Goal: Task Accomplishment & Management: Complete application form

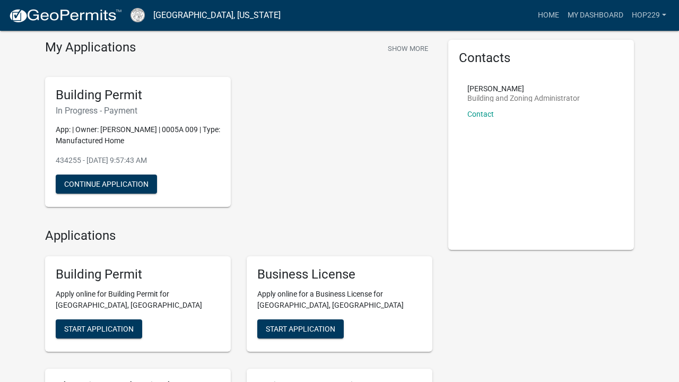
scroll to position [10, 0]
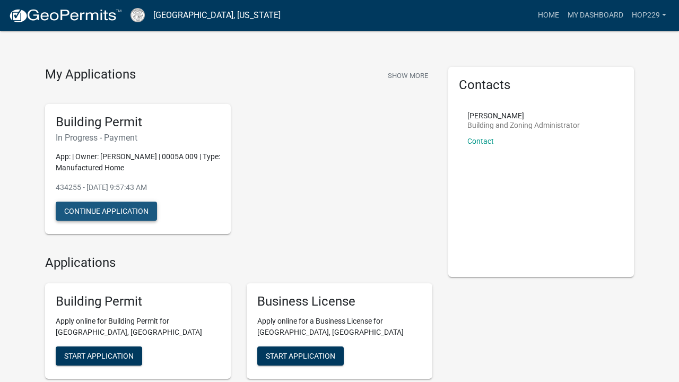
click at [136, 210] on button "Continue Application" at bounding box center [106, 210] width 101 height 19
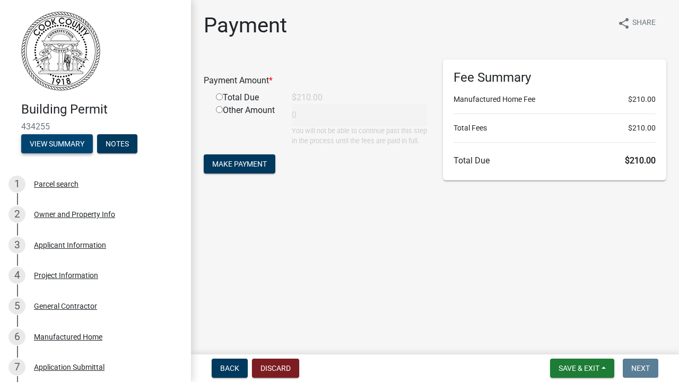
click at [76, 140] on button "View Summary" at bounding box center [57, 143] width 72 height 19
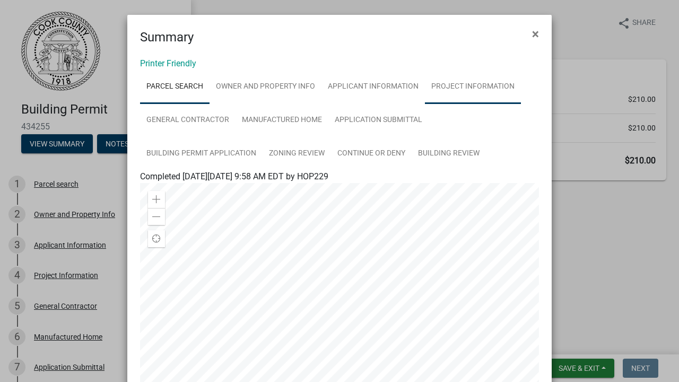
click at [450, 87] on link "Project Information" at bounding box center [473, 87] width 96 height 34
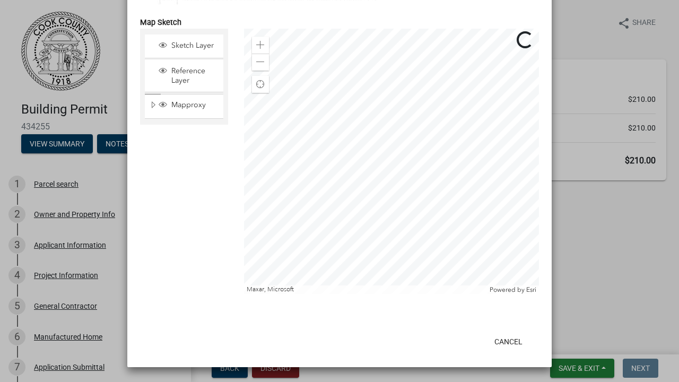
scroll to position [1200, 0]
click at [508, 337] on button "Cancel" at bounding box center [508, 341] width 45 height 19
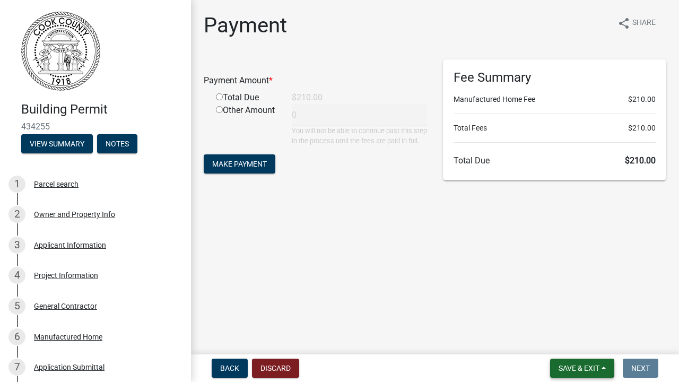
click at [571, 375] on button "Save & Exit" at bounding box center [582, 367] width 64 height 19
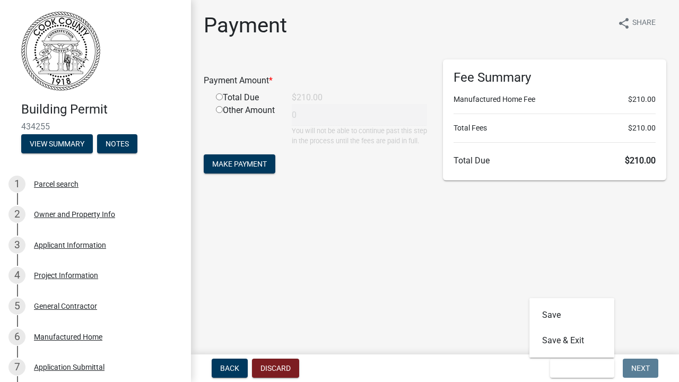
click at [366, 264] on main "Payment share Share Payment Amount * Total Due $210.00 Other Amount 0 You will …" at bounding box center [435, 175] width 488 height 350
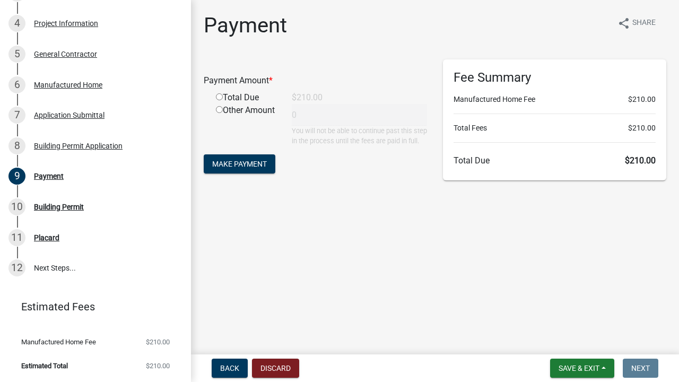
scroll to position [251, 0]
click at [95, 245] on div "11 Placard" at bounding box center [90, 238] width 165 height 17
click at [75, 230] on div "11 Placard" at bounding box center [90, 238] width 165 height 17
click at [238, 368] on span "Back" at bounding box center [229, 368] width 19 height 8
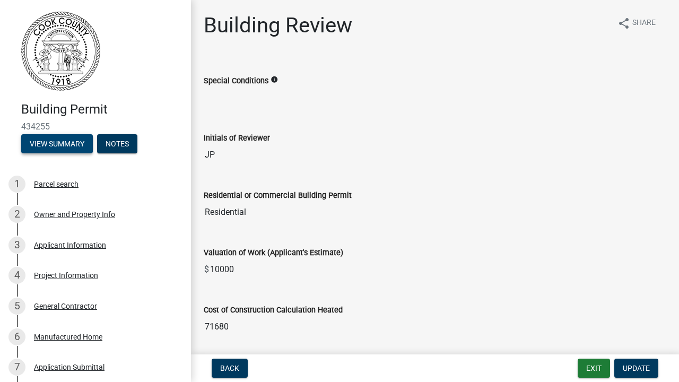
click at [78, 148] on button "View Summary" at bounding box center [57, 143] width 72 height 19
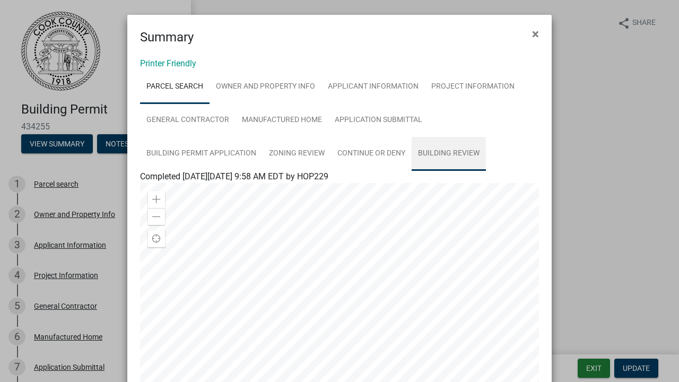
click at [442, 154] on link "Building Review" at bounding box center [448, 154] width 74 height 34
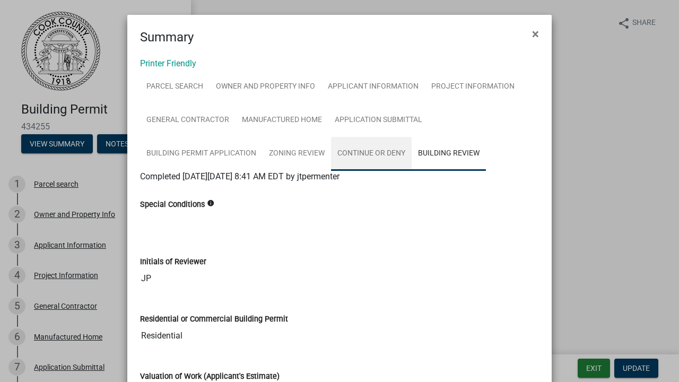
click at [371, 149] on link "Continue or Deny" at bounding box center [371, 154] width 81 height 34
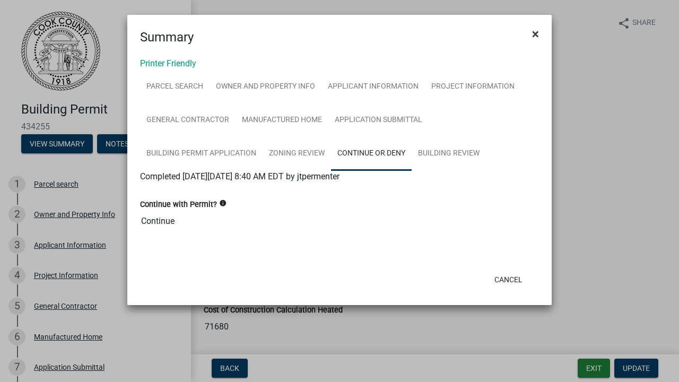
click at [537, 35] on span "×" at bounding box center [535, 34] width 7 height 15
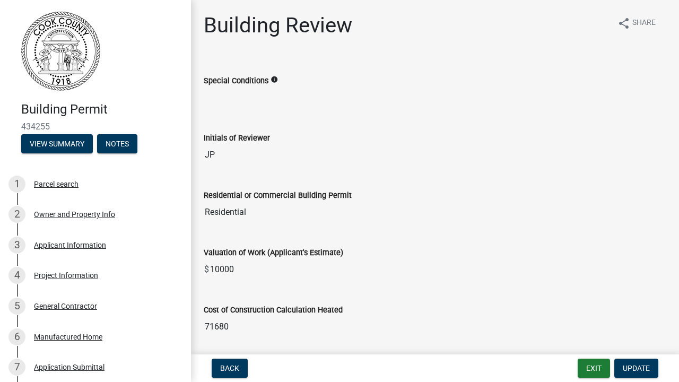
click at [65, 68] on img at bounding box center [60, 51] width 79 height 80
click at [120, 140] on button "Notes" at bounding box center [117, 143] width 40 height 19
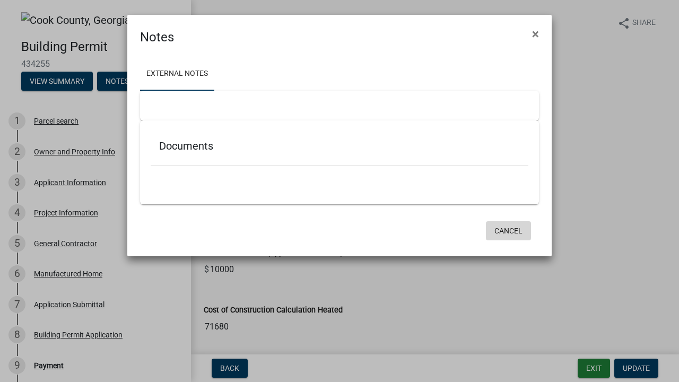
click at [507, 234] on button "Cancel" at bounding box center [508, 230] width 45 height 19
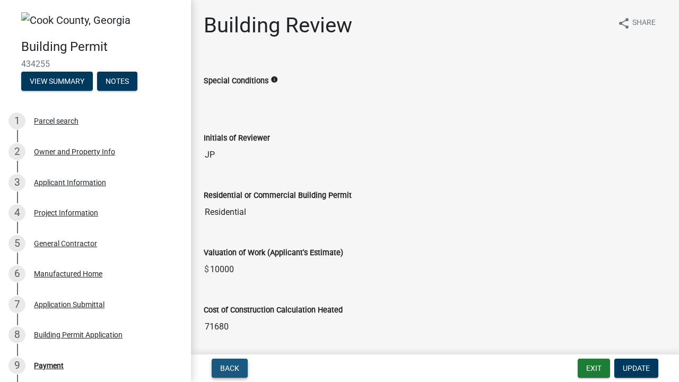
click at [236, 369] on span "Back" at bounding box center [229, 368] width 19 height 8
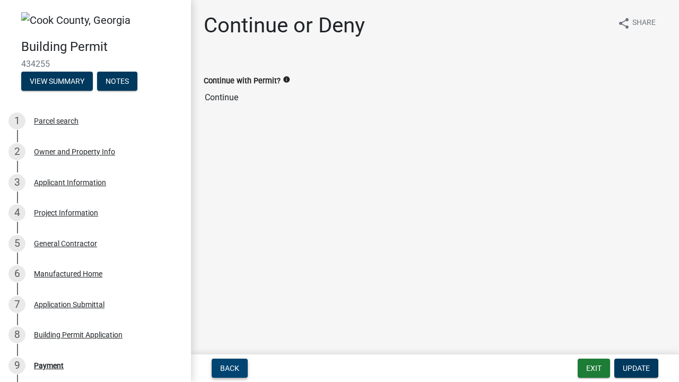
click at [233, 372] on button "Back" at bounding box center [230, 367] width 36 height 19
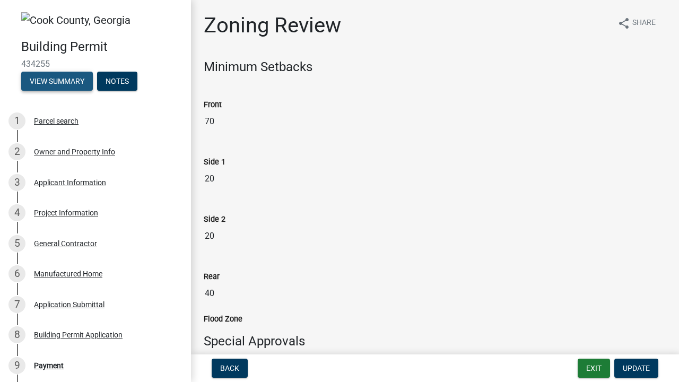
click at [81, 79] on button "View Summary" at bounding box center [57, 81] width 72 height 19
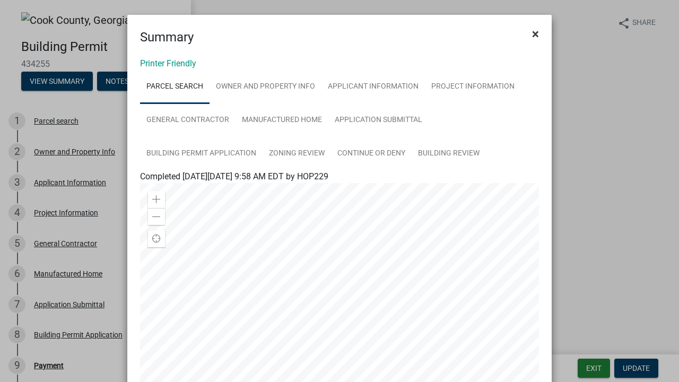
click at [534, 36] on span "×" at bounding box center [535, 34] width 7 height 15
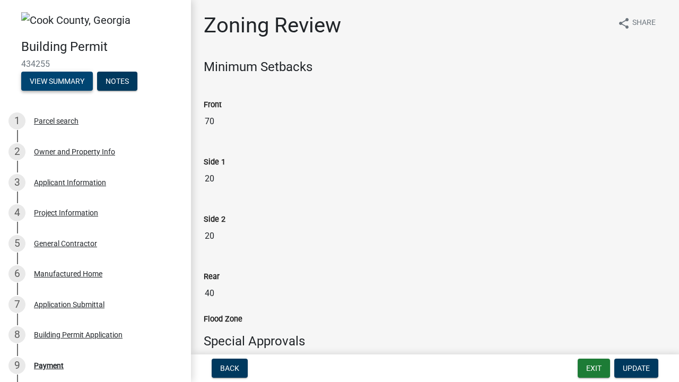
click at [57, 81] on button "View Summary" at bounding box center [57, 81] width 72 height 19
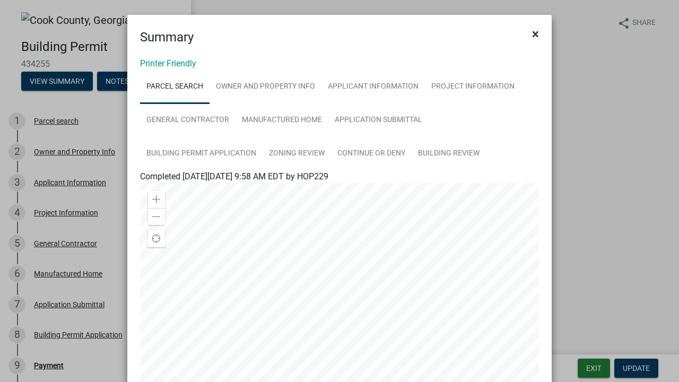
click at [538, 33] on span "×" at bounding box center [535, 34] width 7 height 15
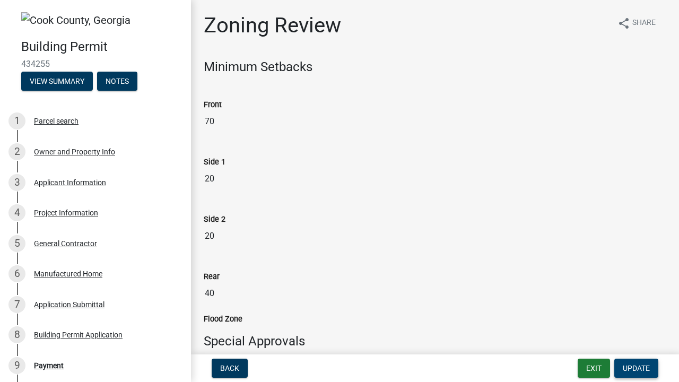
click at [632, 372] on span "Update" at bounding box center [635, 368] width 27 height 8
